Goal: Contribute content

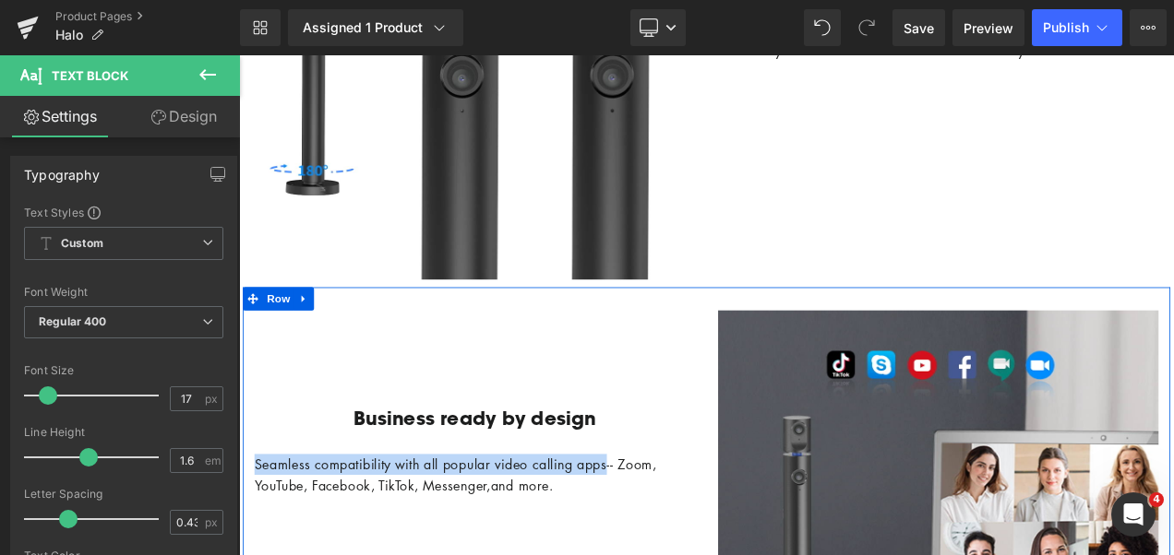
drag, startPoint x: 706, startPoint y: 529, endPoint x: 244, endPoint y: 527, distance: 461.3
click at [244, 527] on div "Business ready by design Heading Seamless compatibility with all popular video …" at bounding box center [521, 470] width 554 height 221
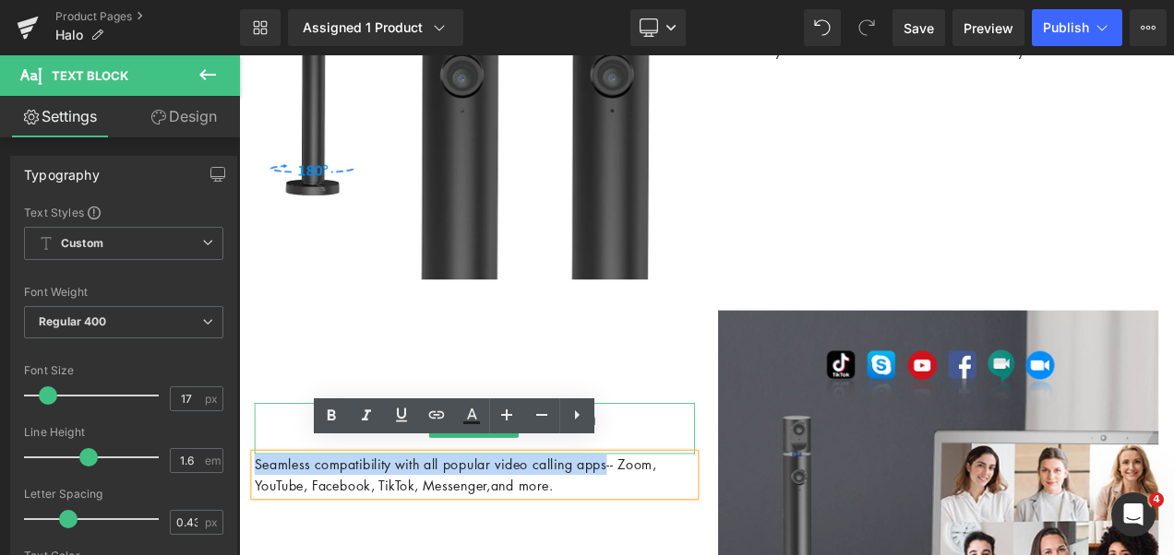
copy div "Seamless compatibility with all popular video calling apps"
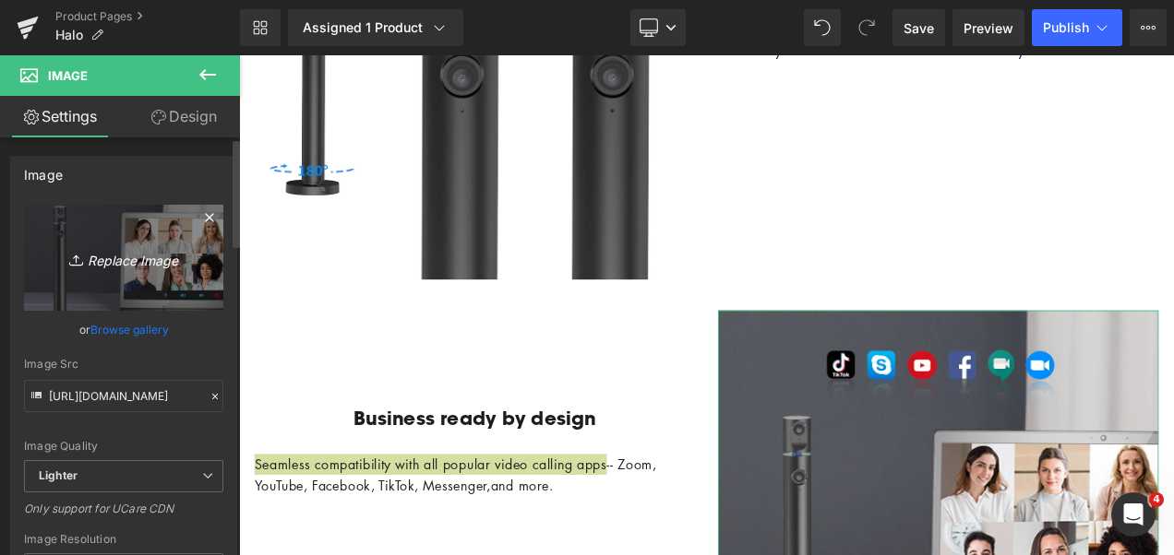
click at [117, 258] on icon "Replace Image" at bounding box center [124, 257] width 148 height 23
type input "C:\fakepath\Seamless compatibility with all popular video calling apps.jpg"
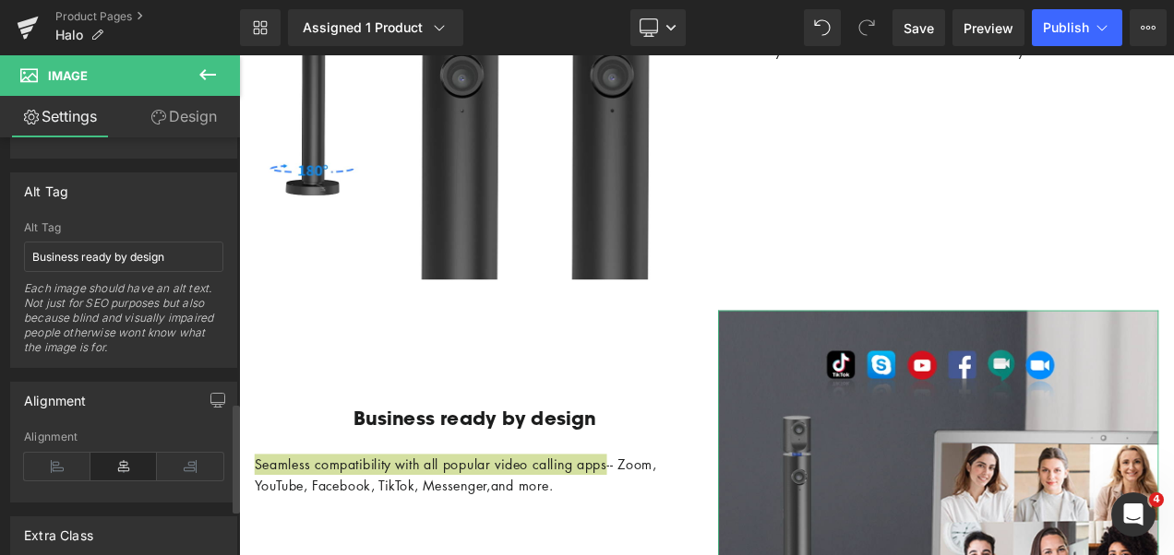
scroll to position [1015, 0]
type input "[URL][DOMAIN_NAME]"
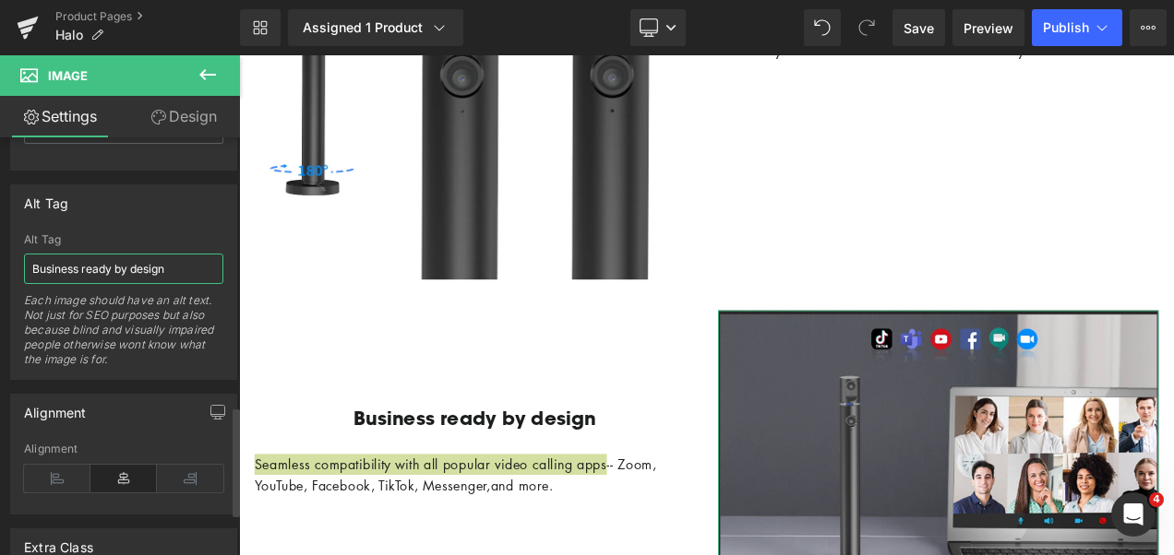
scroll to position [1029, 0]
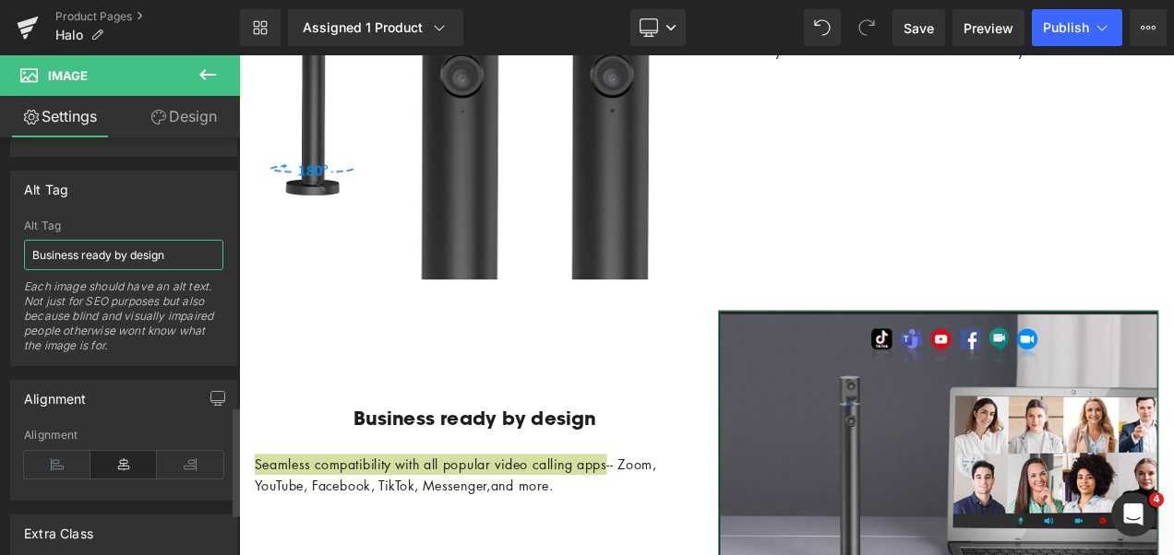
click at [125, 250] on input "Business ready by design" at bounding box center [123, 255] width 199 height 30
paste input "Seamless compatibility with all popular video calling apps"
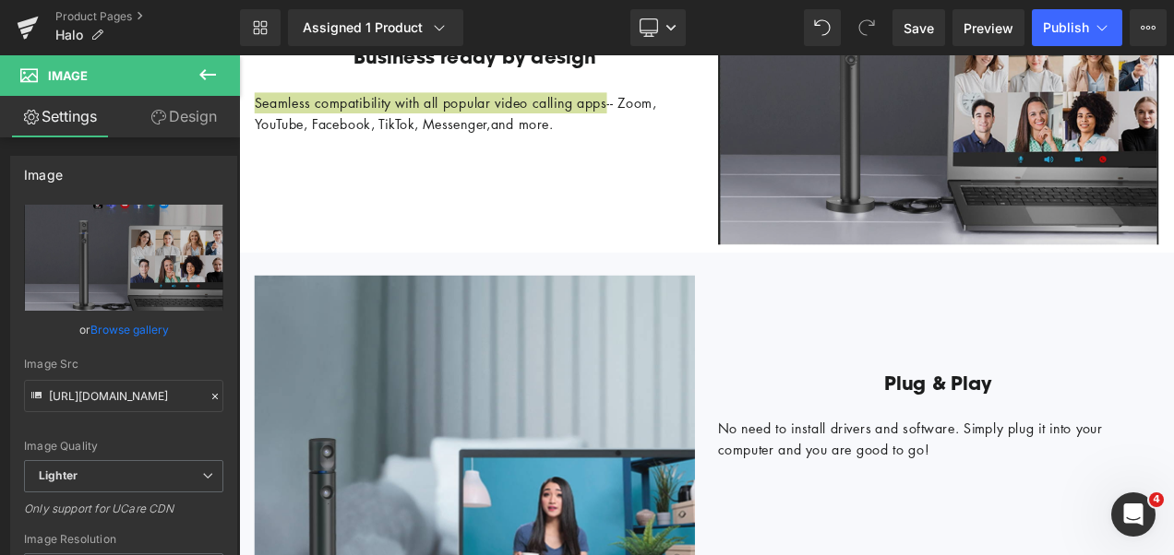
scroll to position [2952, 0]
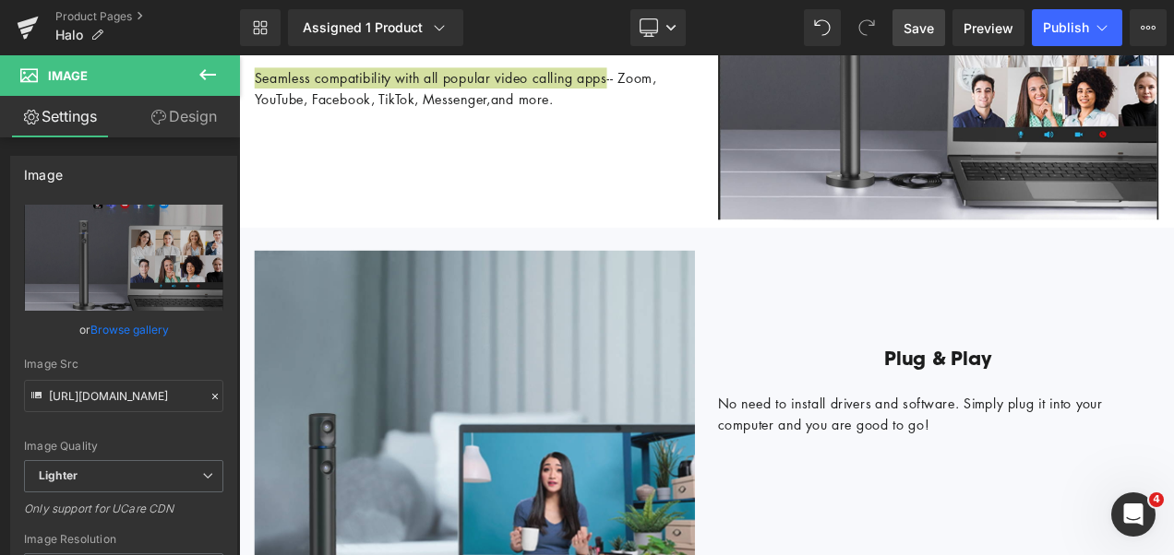
type input "Seamless compatibility with all popular video calling apps"
drag, startPoint x: 919, startPoint y: 24, endPoint x: 423, endPoint y: 328, distance: 581.8
click at [919, 24] on span "Save" at bounding box center [918, 27] width 30 height 19
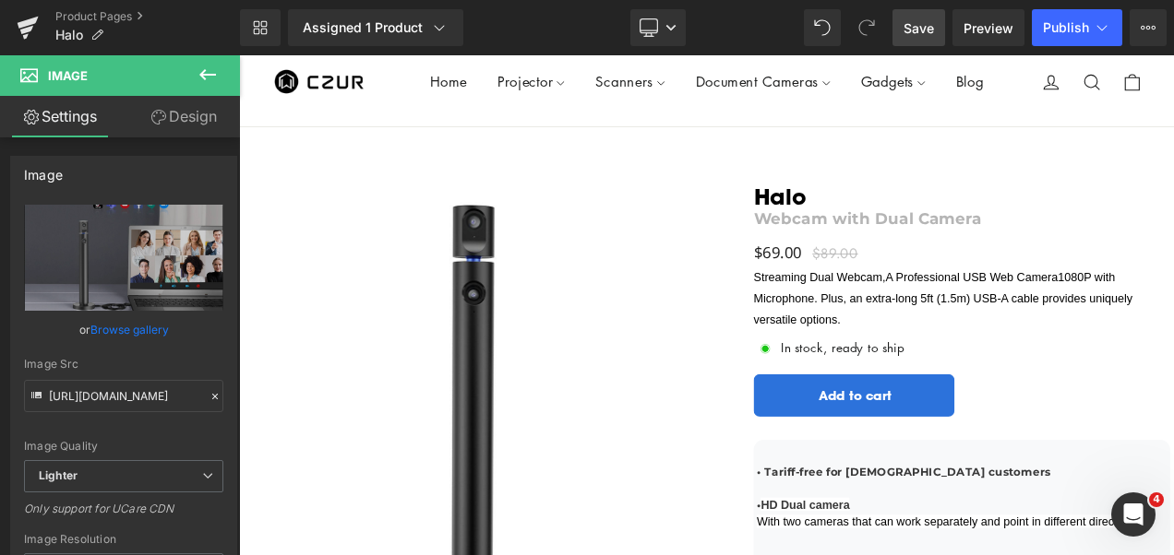
scroll to position [0, 0]
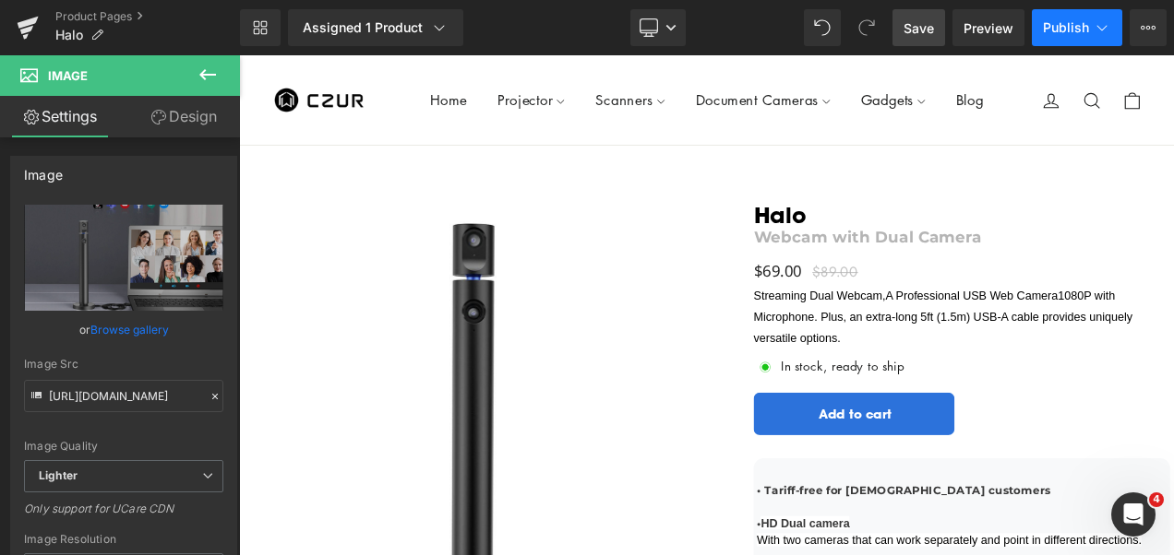
click at [1068, 24] on span "Publish" at bounding box center [1066, 27] width 46 height 15
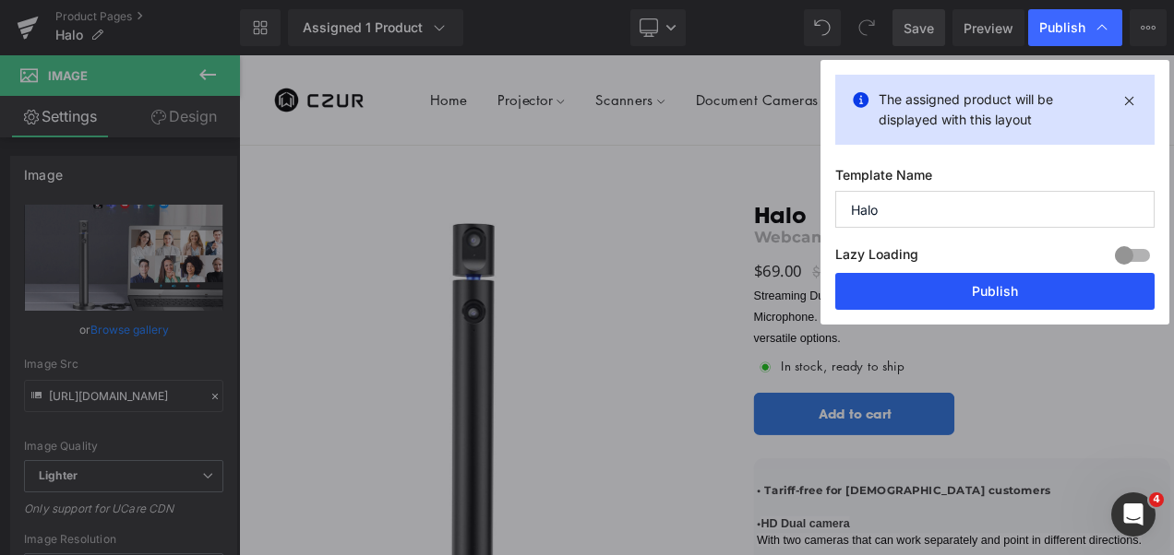
click at [1005, 299] on button "Publish" at bounding box center [994, 291] width 319 height 37
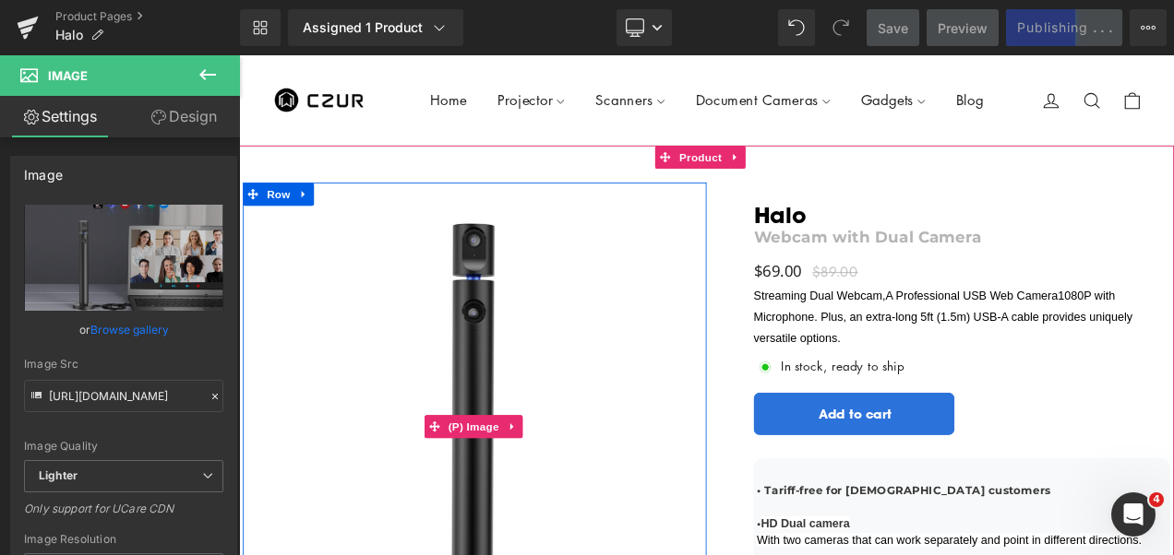
scroll to position [92, 0]
